Goal: Information Seeking & Learning: Learn about a topic

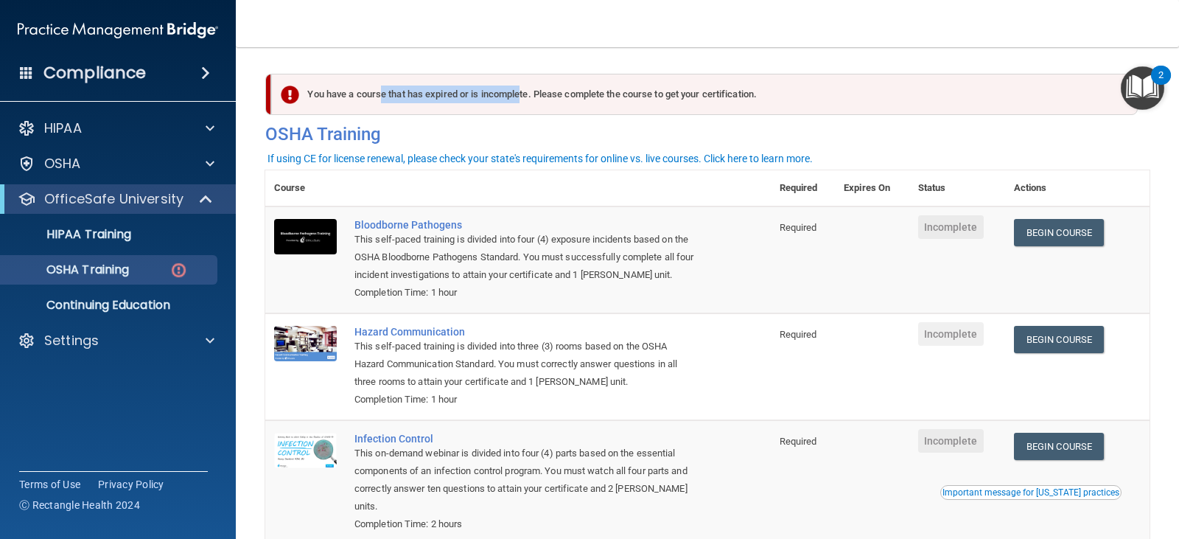
drag, startPoint x: 384, startPoint y: 93, endPoint x: 517, endPoint y: 94, distance: 133.4
click at [517, 94] on div "You have a course that has expired or is incomplete. Please complete the course…" at bounding box center [704, 94] width 867 height 41
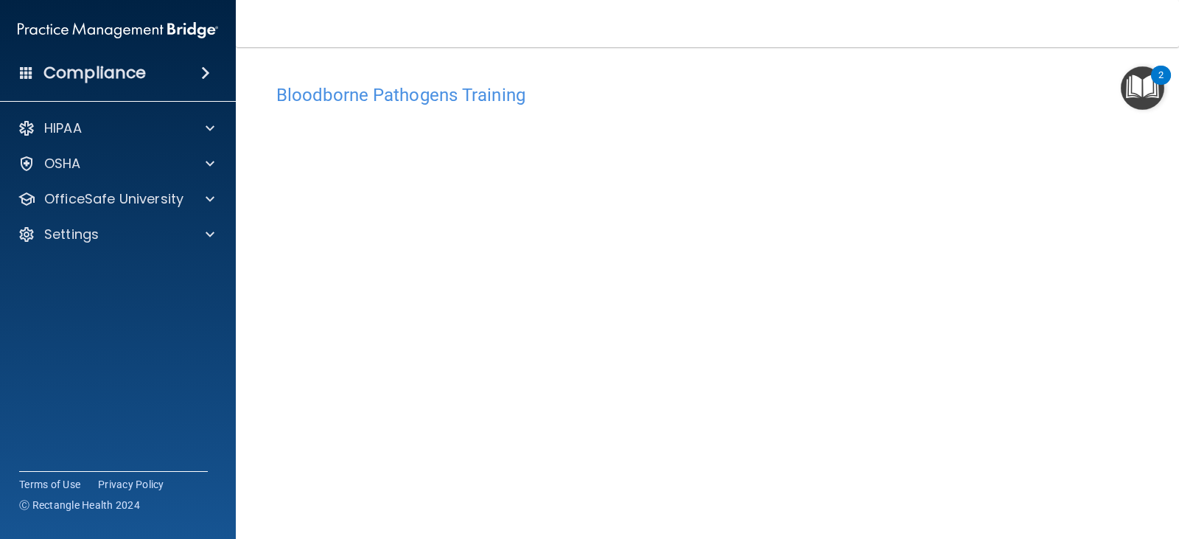
scroll to position [74, 0]
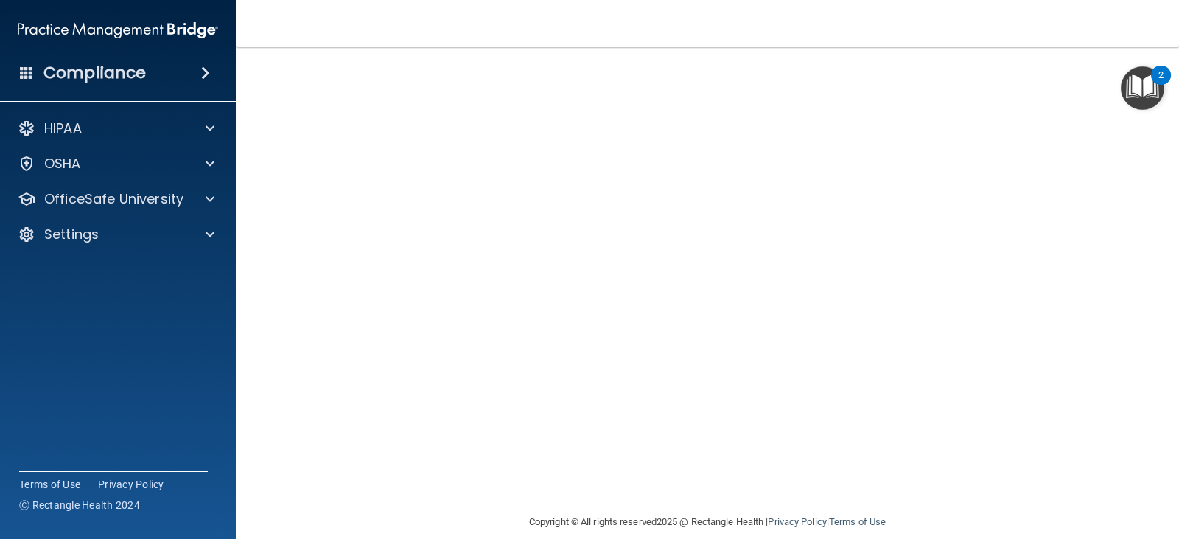
click at [1039, 39] on div "Bloodborne Pathogens Training" at bounding box center [707, 21] width 884 height 36
click at [1029, 31] on h4 "Bloodborne Pathogens Training" at bounding box center [707, 21] width 862 height 19
click at [1039, 39] on div "Bloodborne Pathogens Training" at bounding box center [707, 21] width 884 height 36
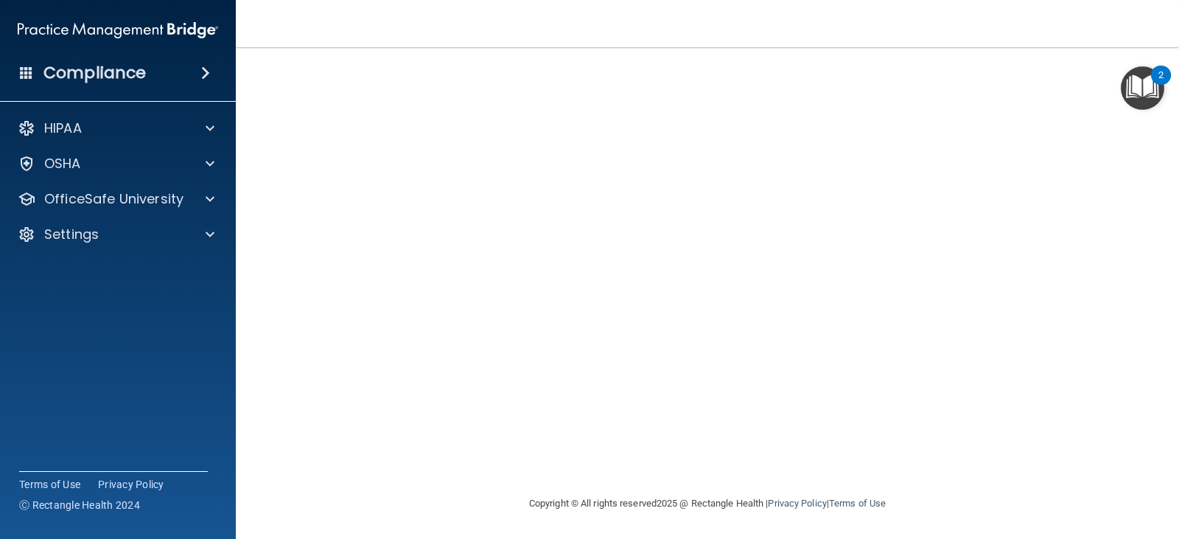
scroll to position [0, 0]
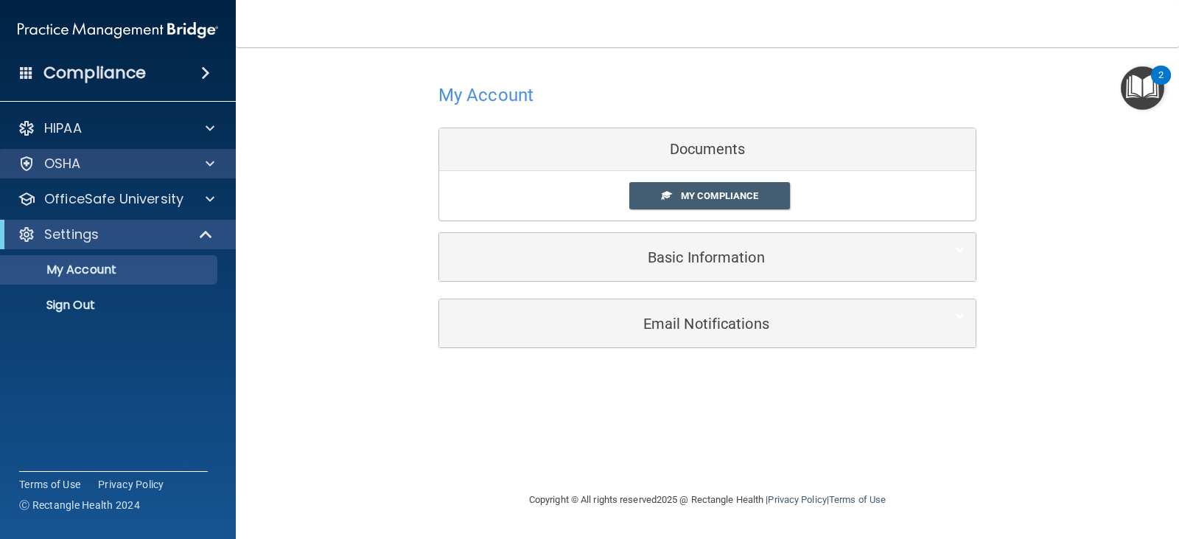
click at [149, 176] on div "OSHA" at bounding box center [118, 163] width 237 height 29
click at [204, 163] on div at bounding box center [207, 164] width 37 height 18
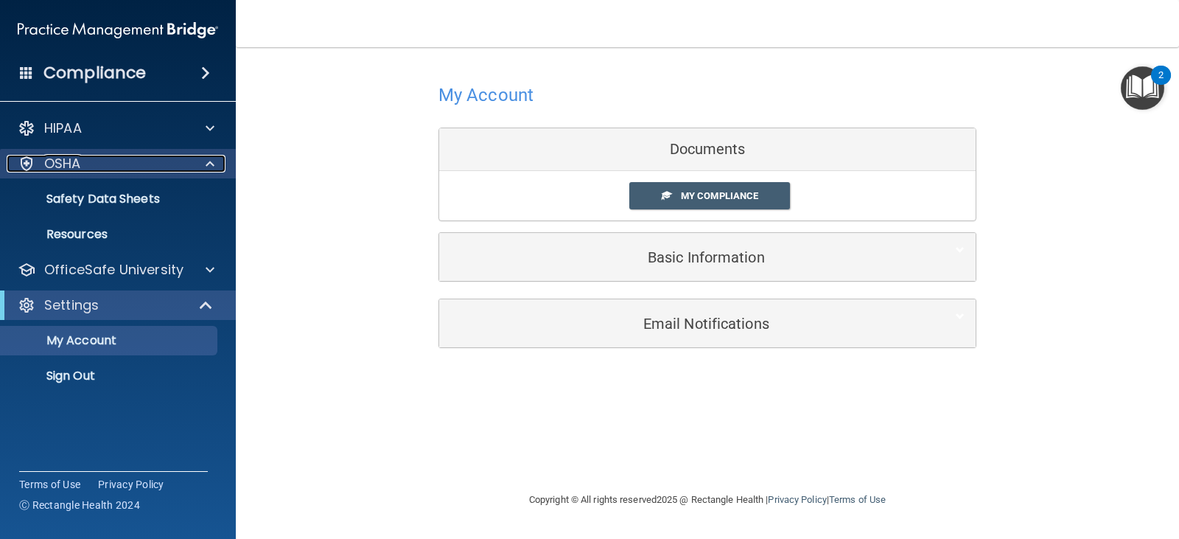
click at [192, 165] on div at bounding box center [207, 164] width 37 height 18
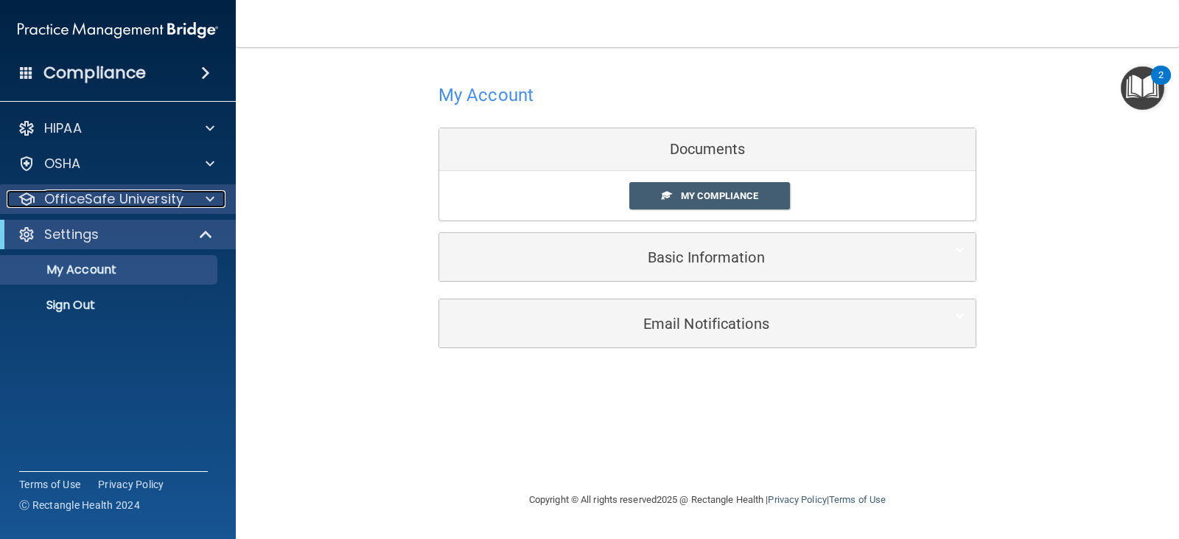
click at [186, 200] on div "OfficeSafe University" at bounding box center [98, 199] width 183 height 18
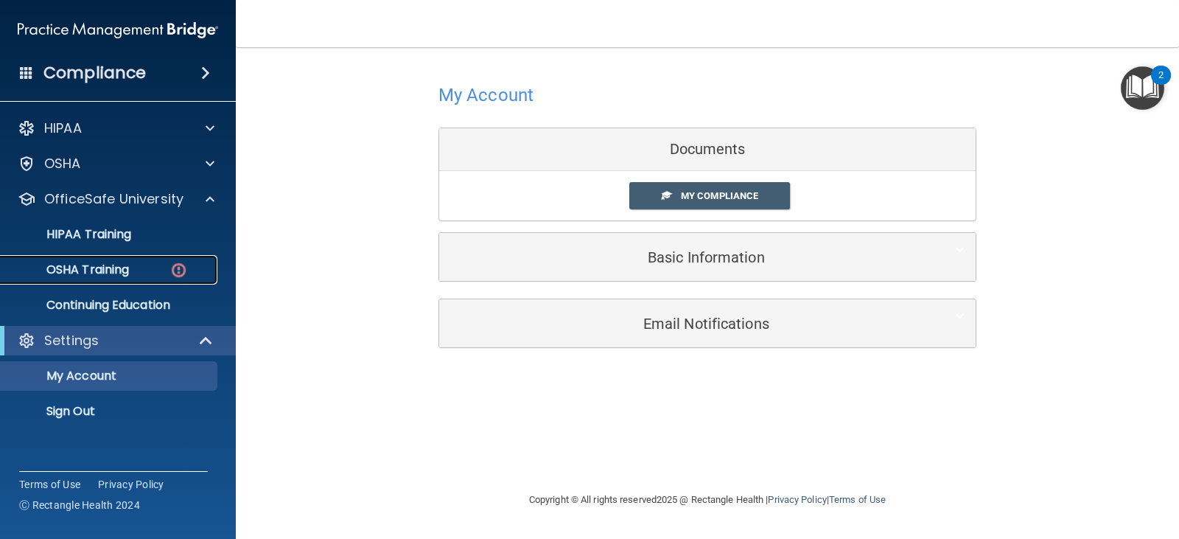
click at [112, 270] on p "OSHA Training" at bounding box center [69, 269] width 119 height 15
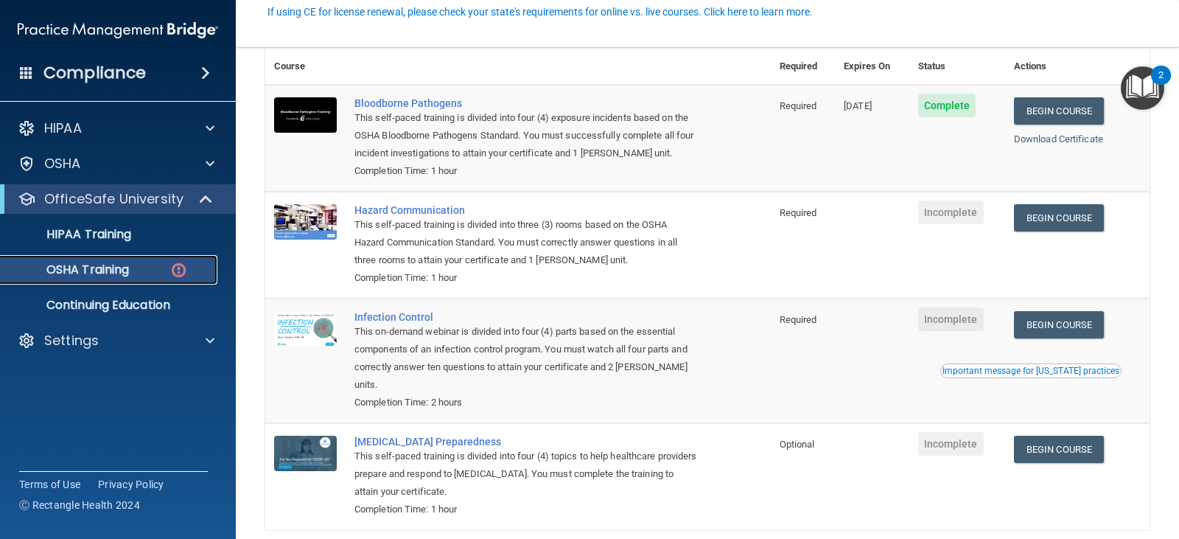
scroll to position [147, 0]
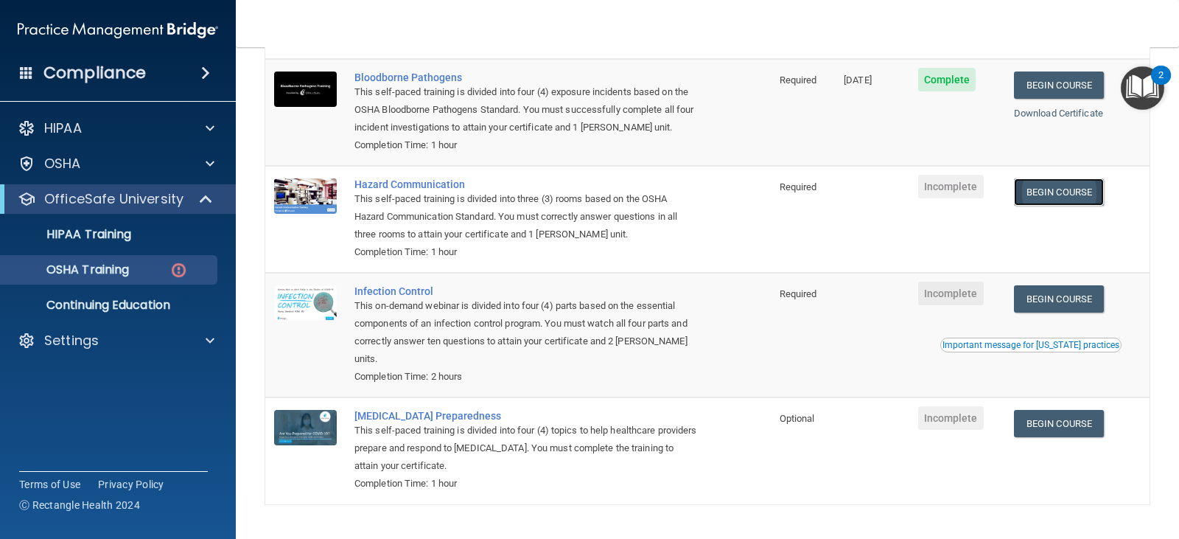
click at [1056, 200] on link "Begin Course" at bounding box center [1059, 191] width 90 height 27
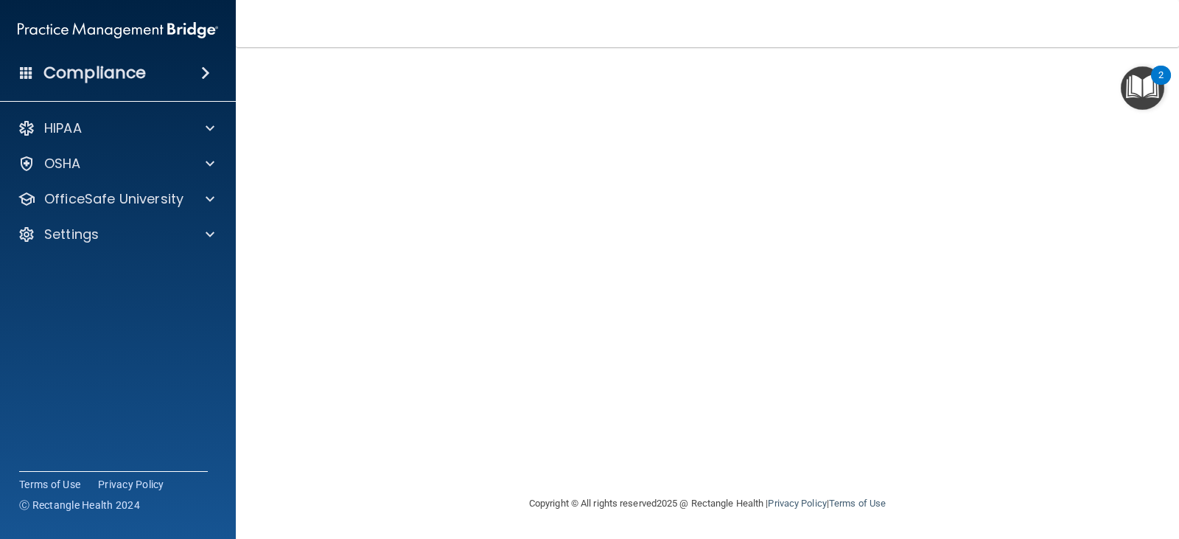
scroll to position [52, 0]
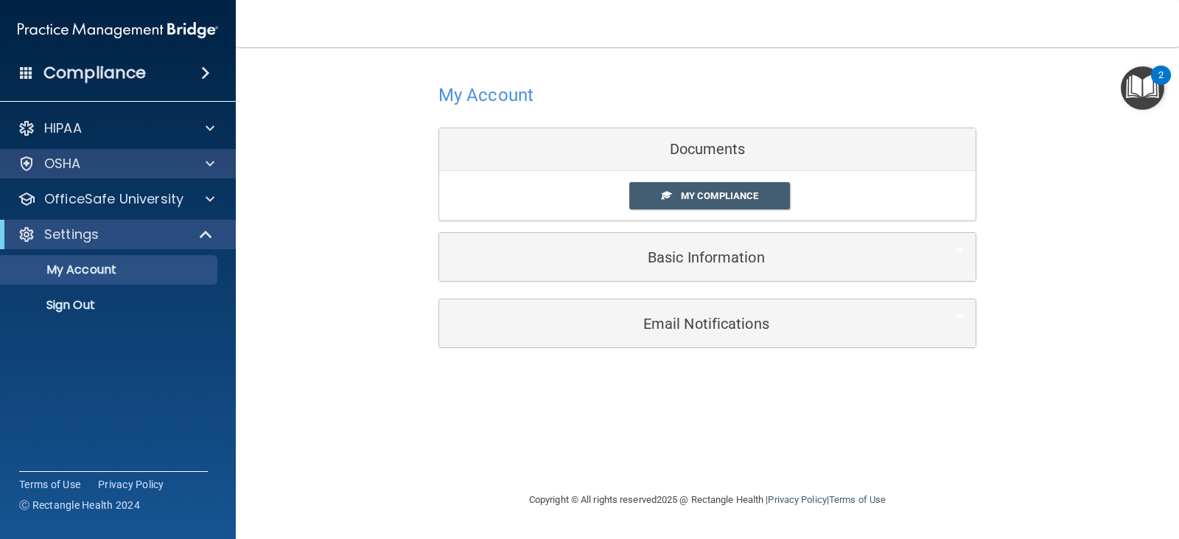
click at [135, 150] on div "OSHA" at bounding box center [118, 163] width 237 height 29
click at [135, 152] on div "OSHA" at bounding box center [118, 163] width 237 height 29
click at [218, 164] on div at bounding box center [207, 164] width 37 height 18
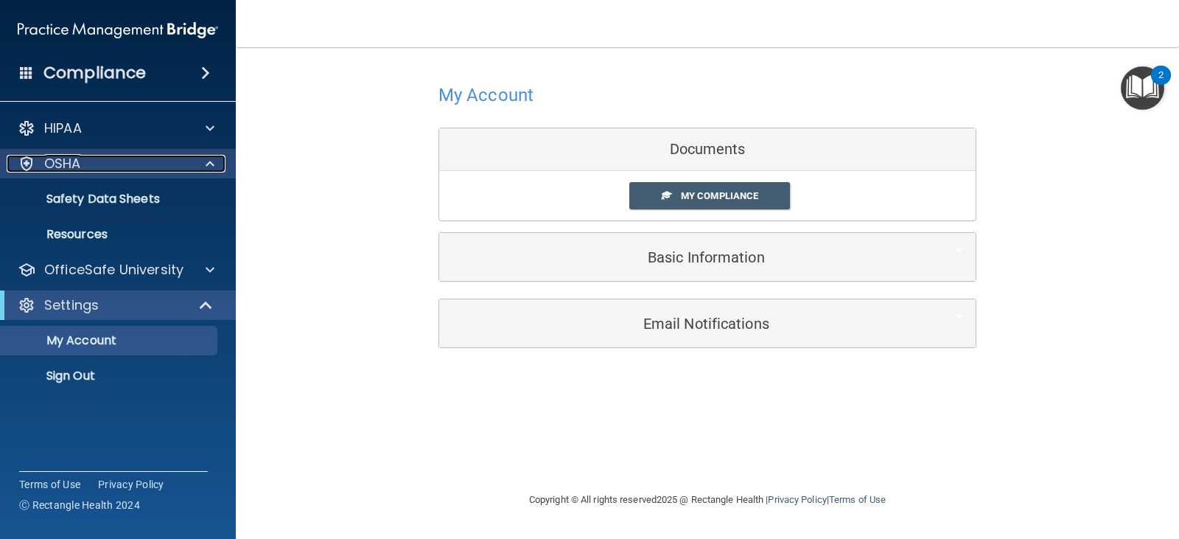
click at [140, 161] on div "OSHA" at bounding box center [98, 164] width 183 height 18
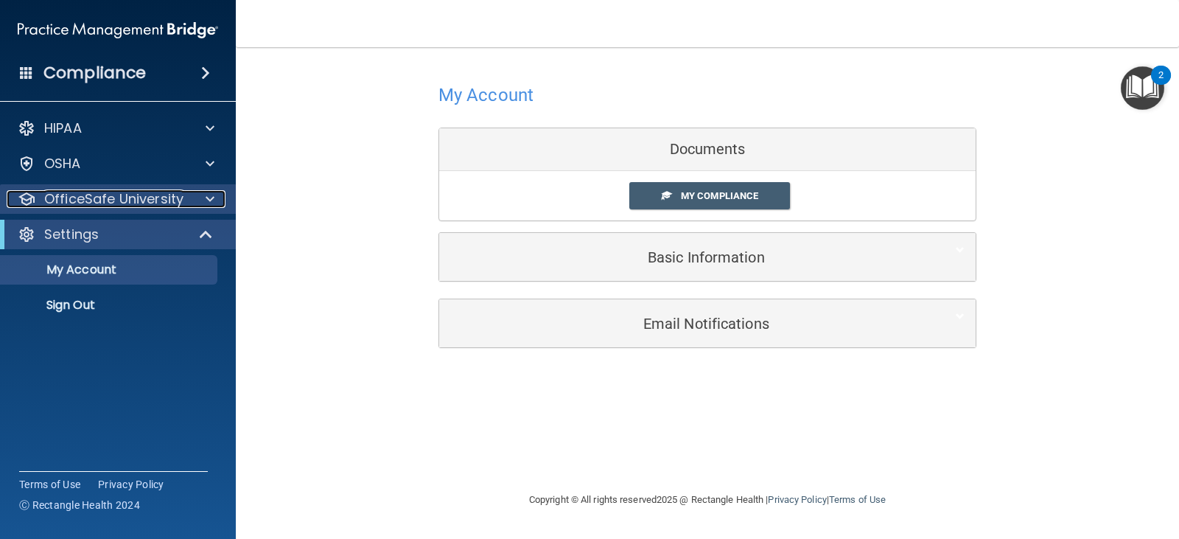
click at [136, 196] on p "OfficeSafe University" at bounding box center [113, 199] width 139 height 18
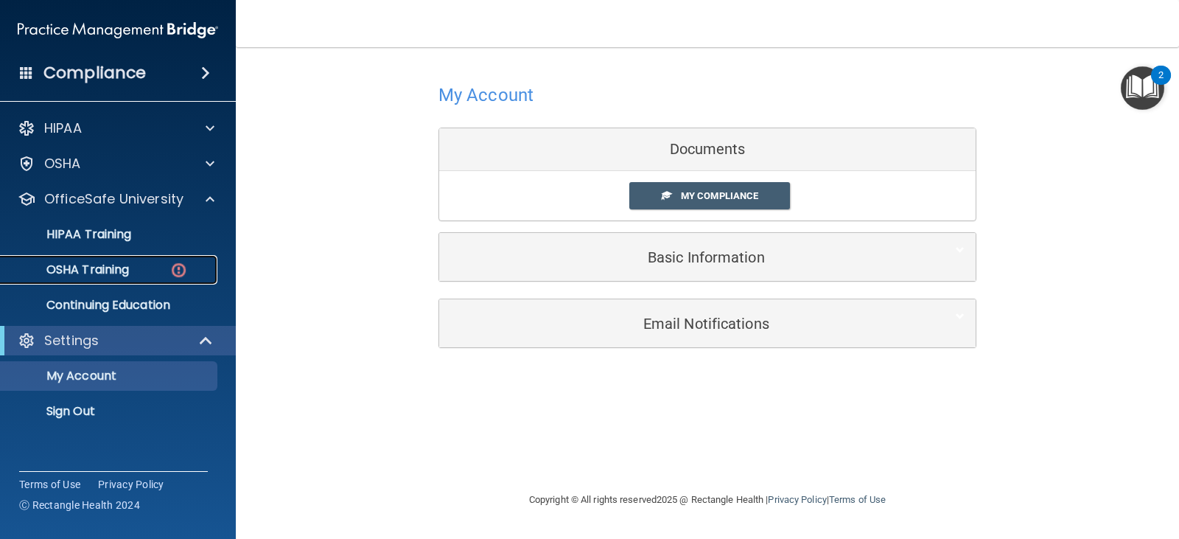
click at [110, 267] on p "OSHA Training" at bounding box center [69, 269] width 119 height 15
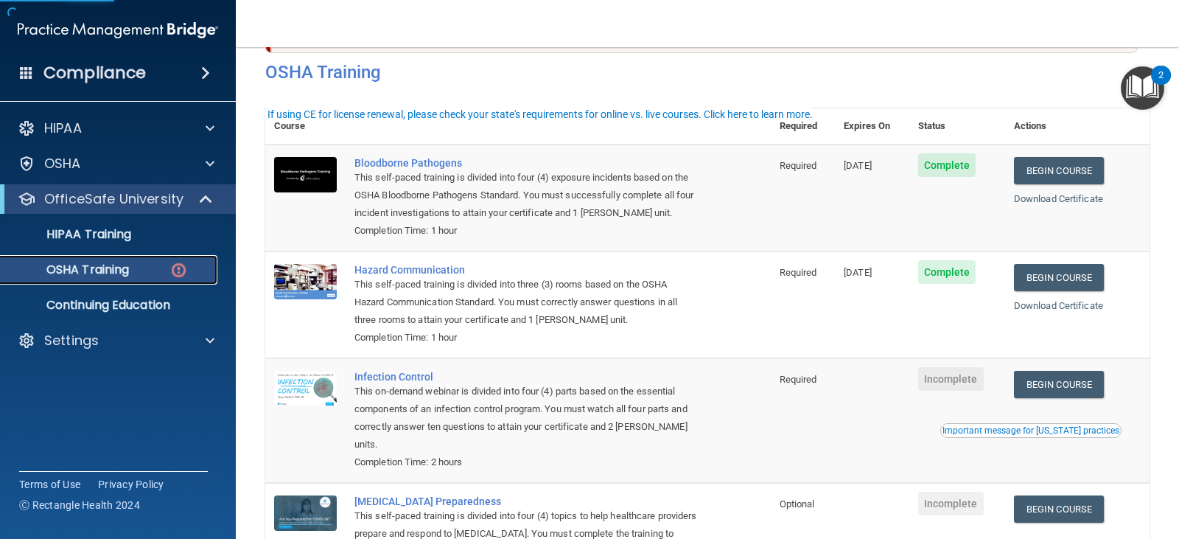
scroll to position [147, 0]
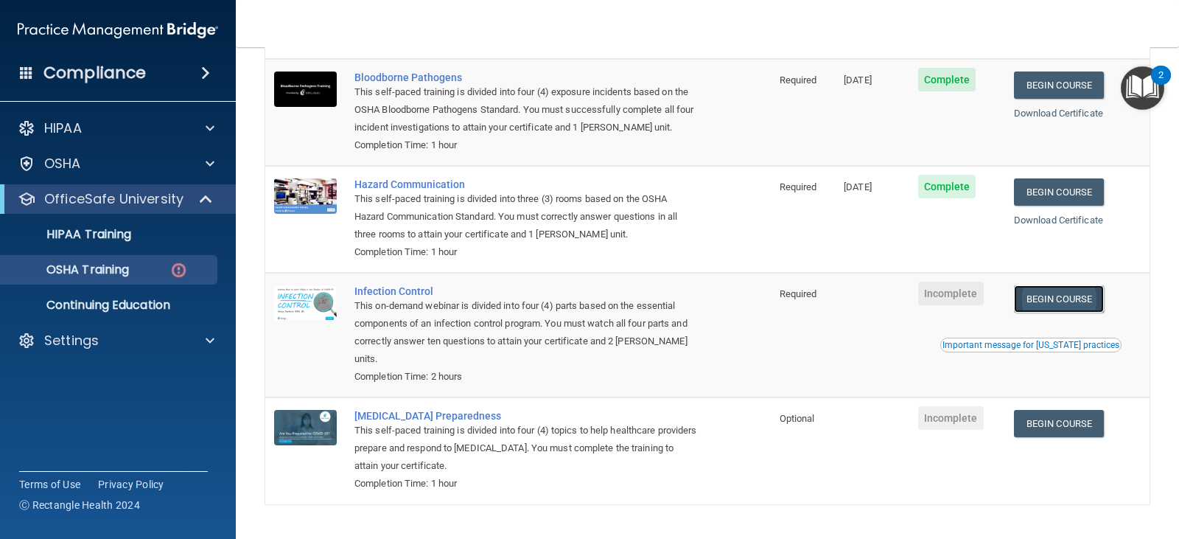
click at [1053, 301] on link "Begin Course" at bounding box center [1059, 298] width 90 height 27
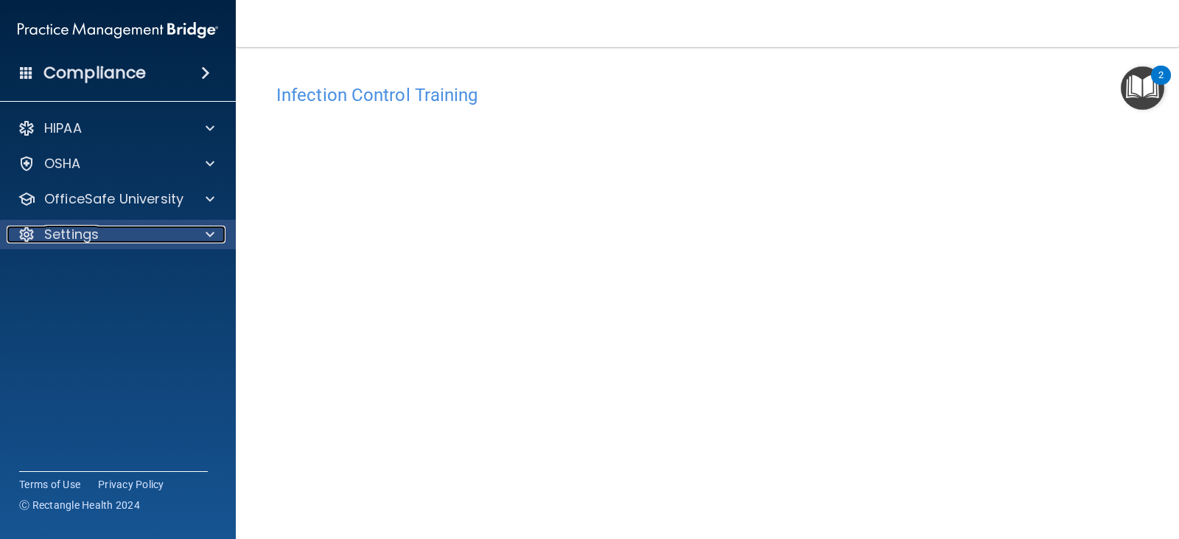
click at [75, 230] on p "Settings" at bounding box center [71, 234] width 55 height 18
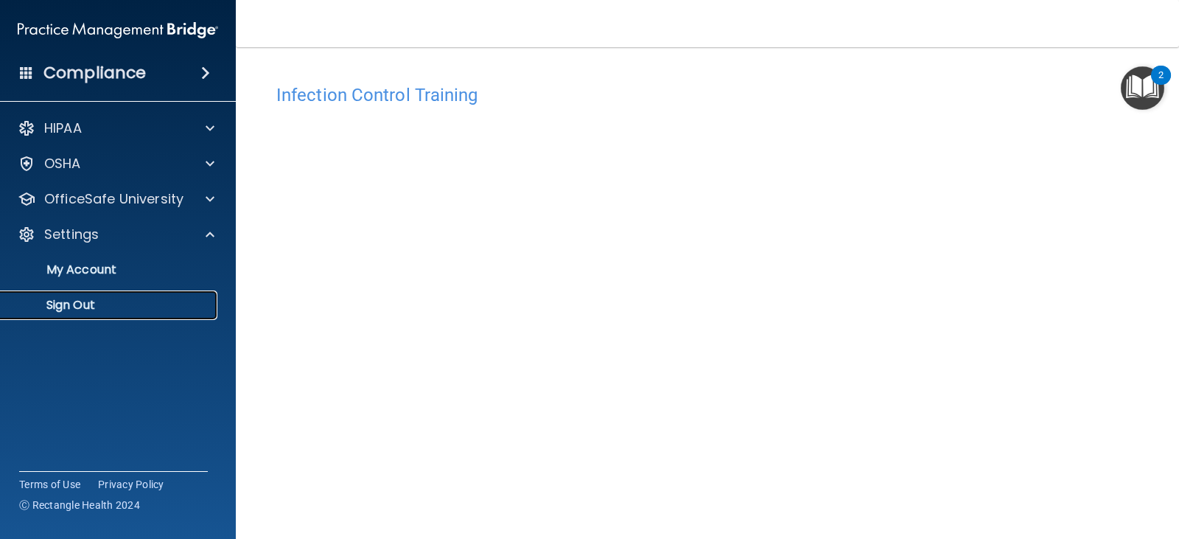
click at [88, 298] on p "Sign Out" at bounding box center [110, 305] width 201 height 15
